Goal: Transaction & Acquisition: Purchase product/service

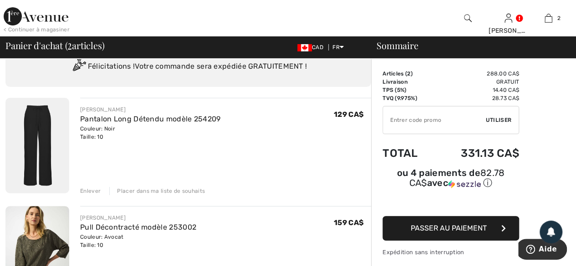
scroll to position [45, 0]
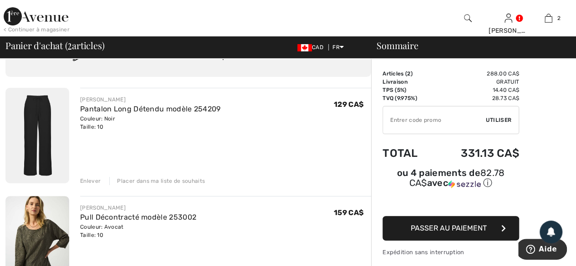
click at [50, 111] on img at bounding box center [37, 136] width 64 height 96
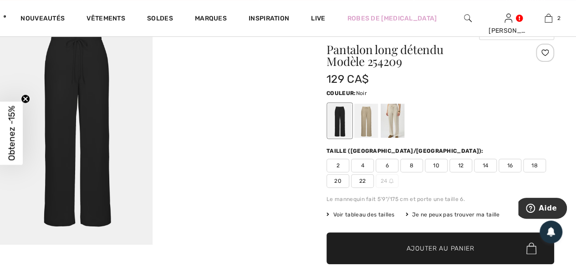
scroll to position [45, 0]
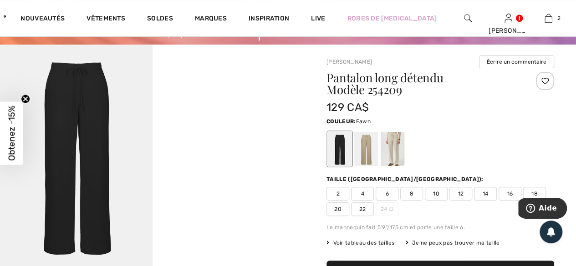
click at [368, 147] on div at bounding box center [366, 149] width 24 height 34
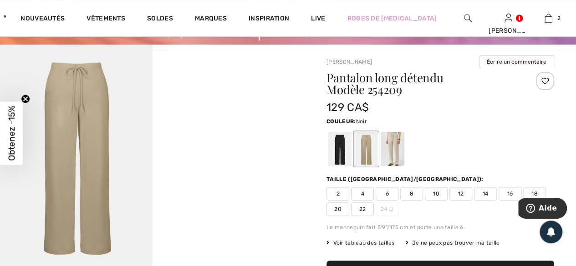
click at [345, 147] on div at bounding box center [340, 149] width 24 height 34
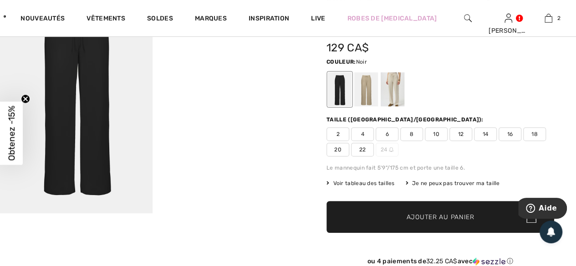
scroll to position [91, 0]
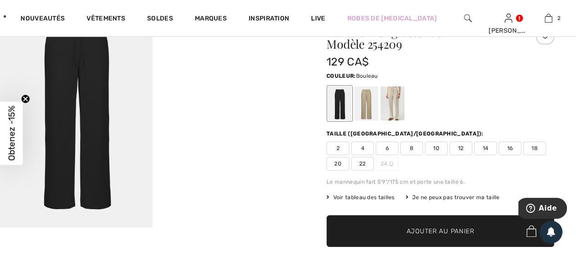
click at [394, 103] on div at bounding box center [392, 103] width 24 height 34
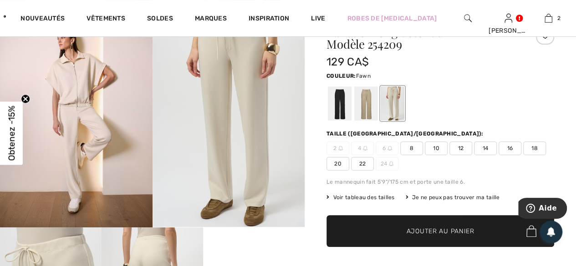
click at [363, 104] on div at bounding box center [366, 103] width 24 height 34
